Goal: Communication & Community: Participate in discussion

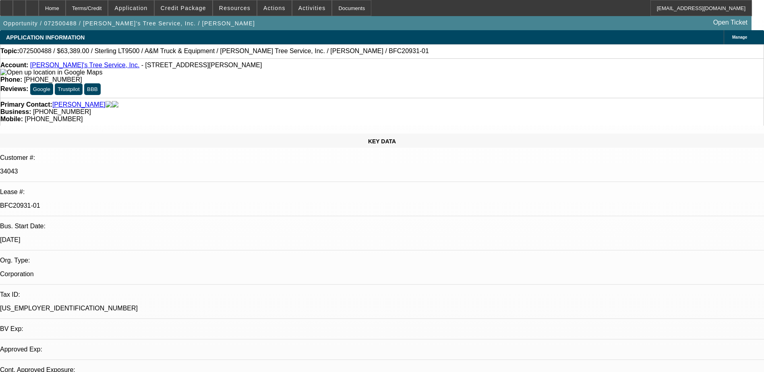
select select "0"
select select "2"
select select "0.1"
select select "0"
select select "2"
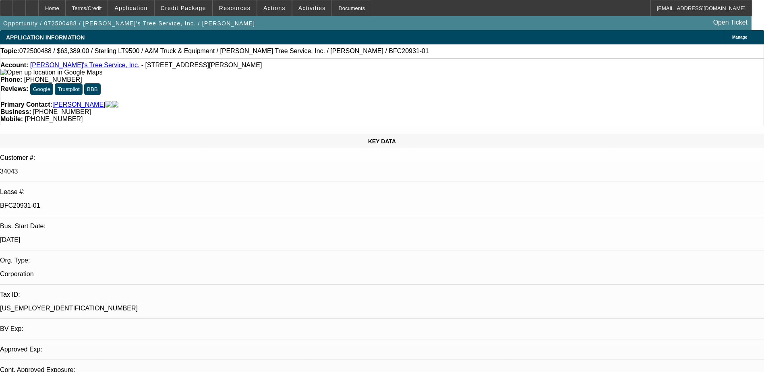
select select "0.1"
select select "0"
select select "2"
select select "0.1"
select select "0"
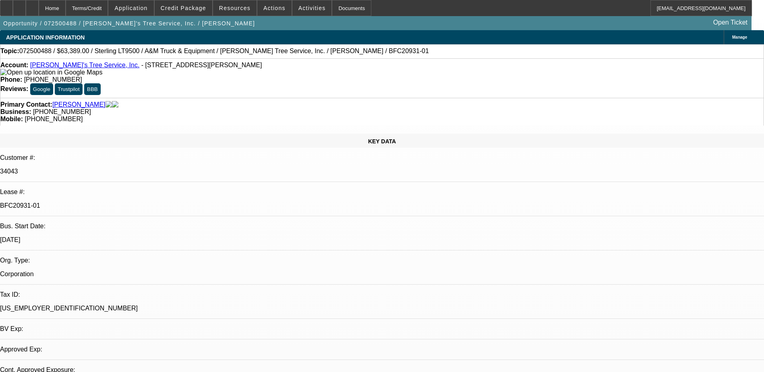
select select "2"
select select "0.1"
select select "1"
select select "2"
select select "4"
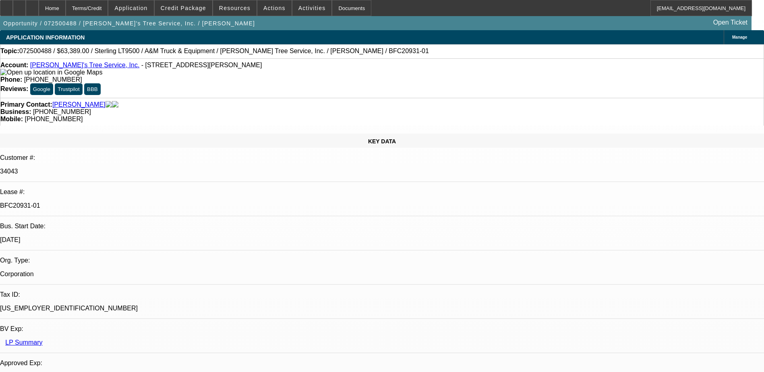
select select "1"
select select "2"
select select "4"
select select "1"
select select "2"
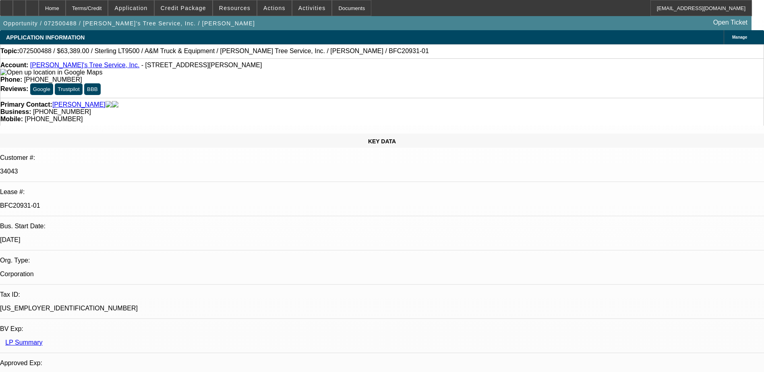
select select "4"
select select "1"
select select "2"
select select "4"
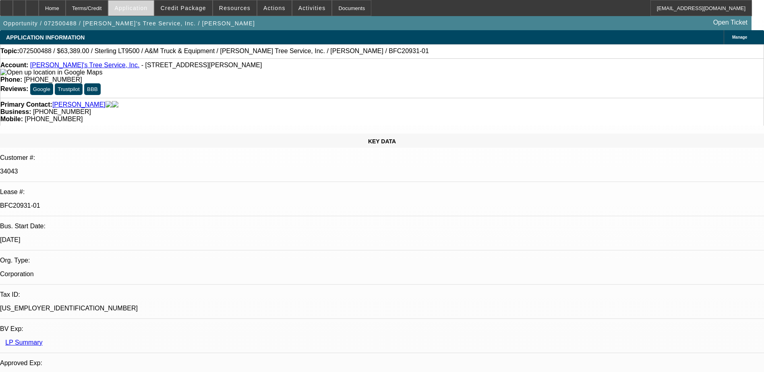
click at [147, 10] on span "Application" at bounding box center [130, 8] width 33 height 6
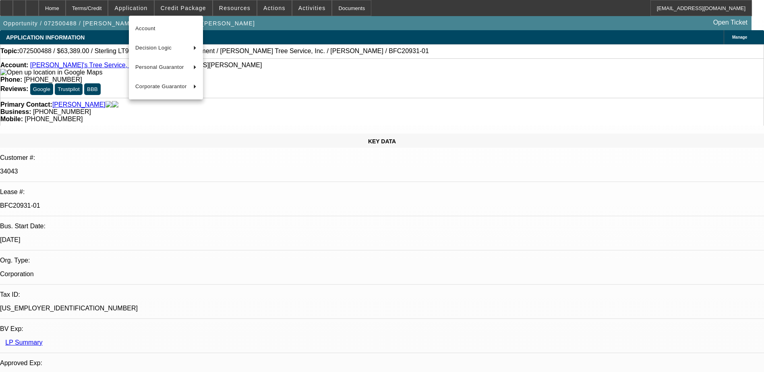
click at [197, 4] on div at bounding box center [382, 186] width 764 height 372
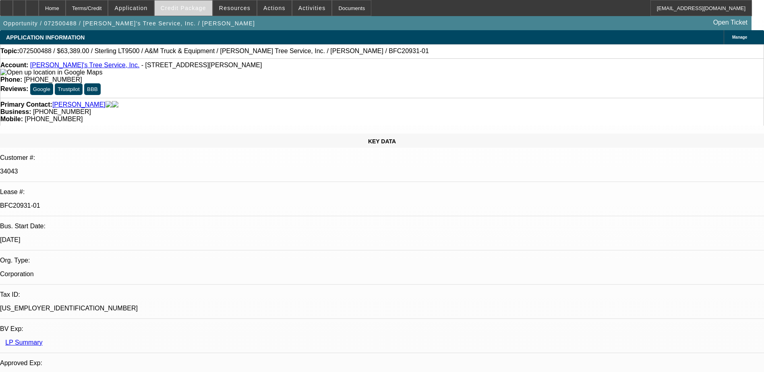
click at [190, 6] on span "Credit Package" at bounding box center [184, 8] width 46 height 6
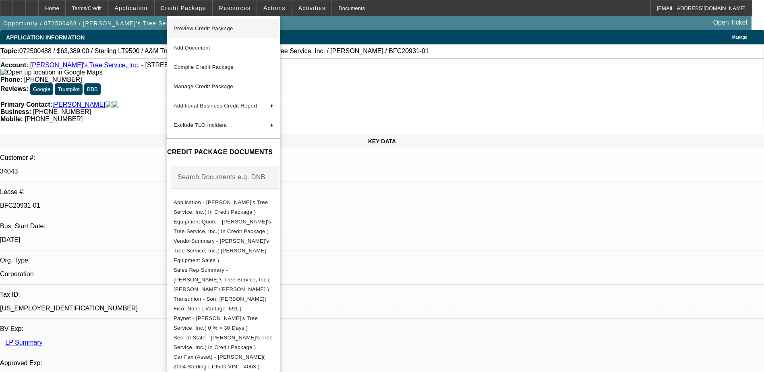
click at [248, 34] on button "Preview Credit Package" at bounding box center [223, 28] width 113 height 19
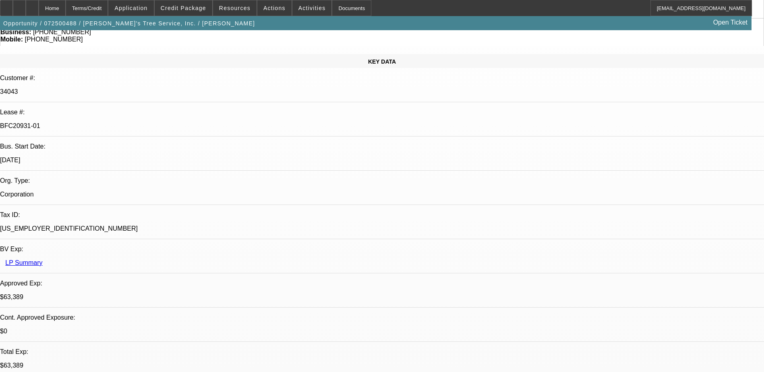
scroll to position [81, 0]
drag, startPoint x: 178, startPoint y: 202, endPoint x: 436, endPoint y: 211, distance: 258.4
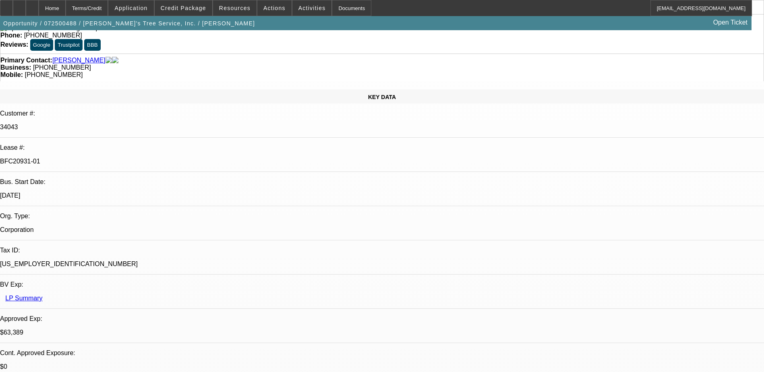
scroll to position [0, 0]
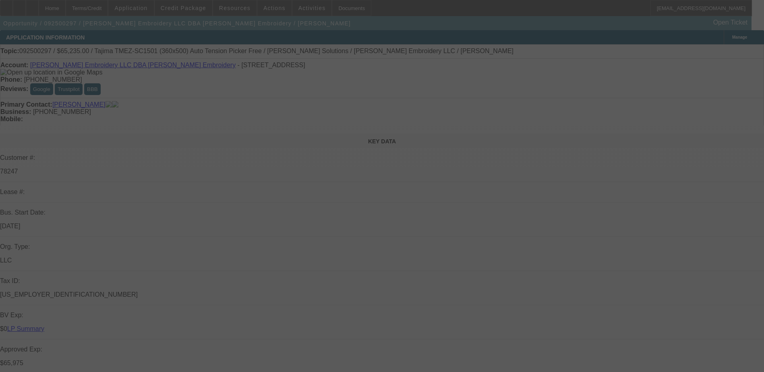
select select "0"
select select "2"
select select "0"
select select "2"
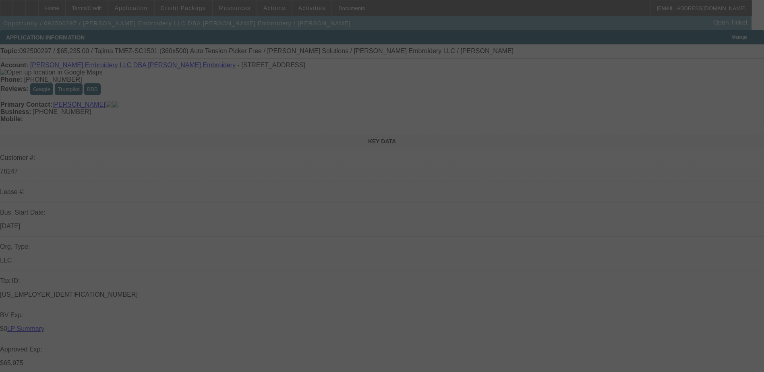
select select "0"
select select "2"
select select "0"
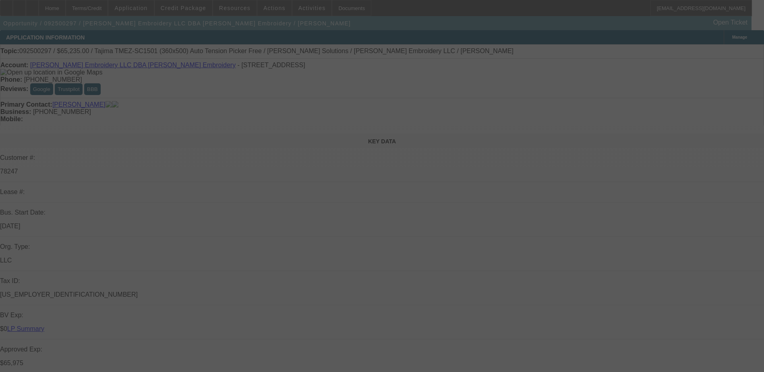
select select "2"
select select "0"
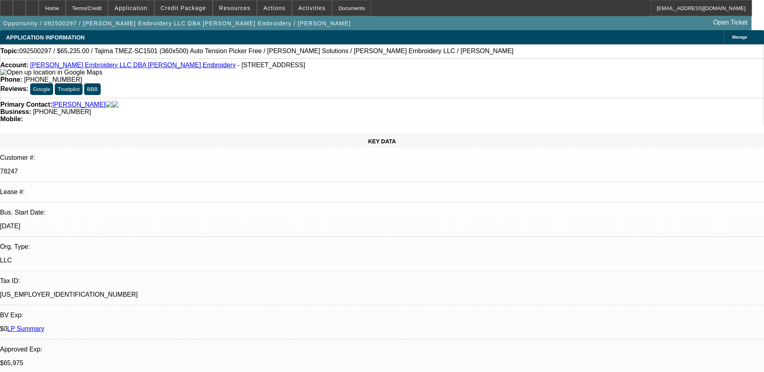
select select "1"
select select "2"
select select "6"
select select "1"
select select "2"
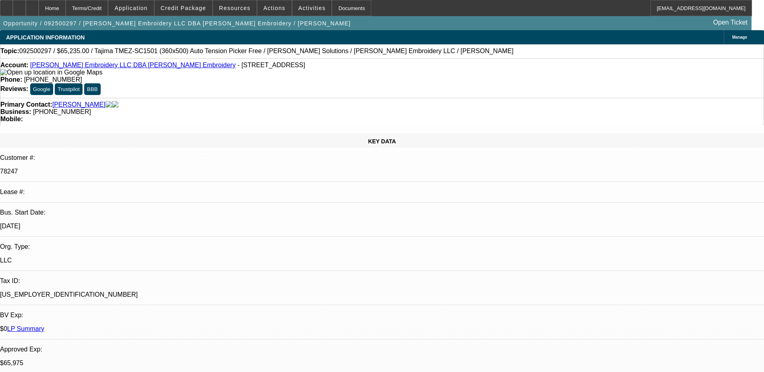
select select "6"
select select "1"
select select "2"
select select "6"
select select "1"
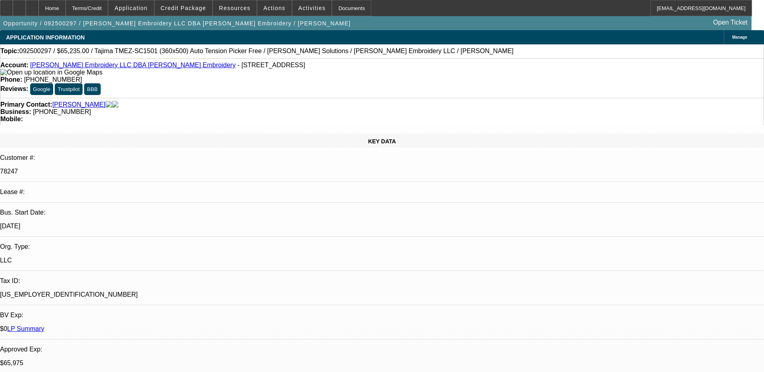
select select "2"
select select "6"
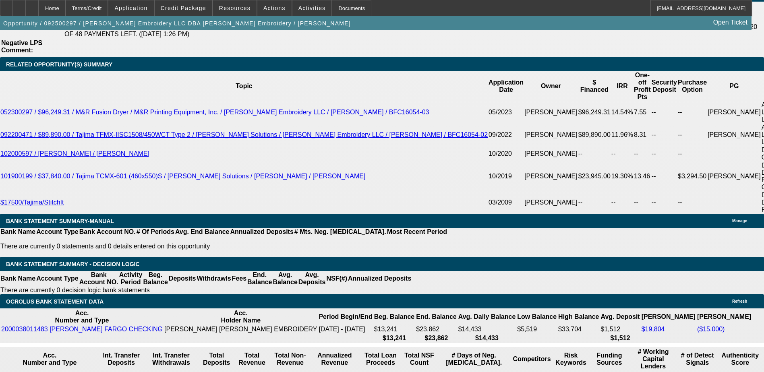
scroll to position [1531, 0]
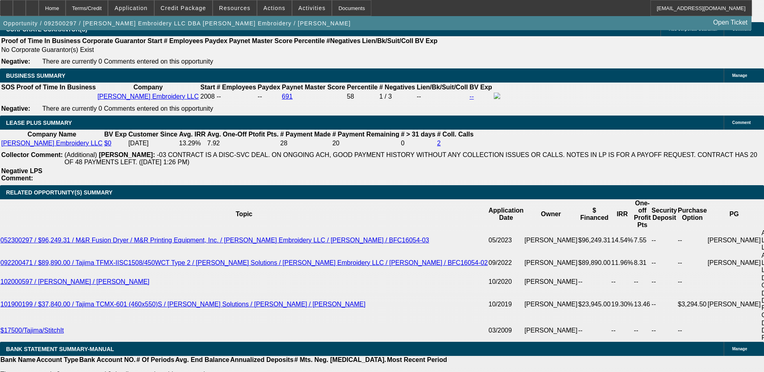
drag, startPoint x: 582, startPoint y: 278, endPoint x: 635, endPoint y: 286, distance: 53.7
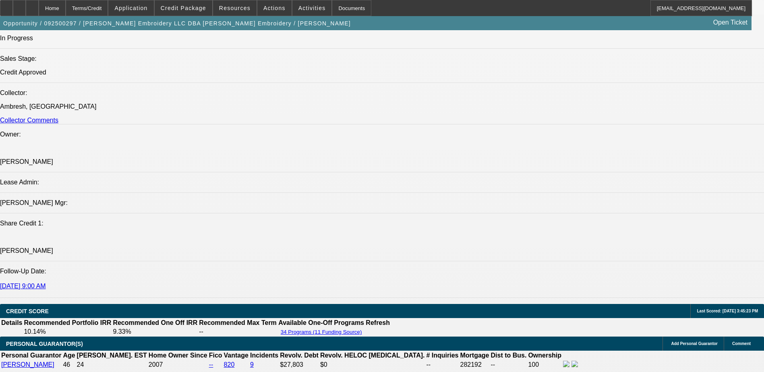
scroll to position [927, 0]
